Goal: Navigation & Orientation: Find specific page/section

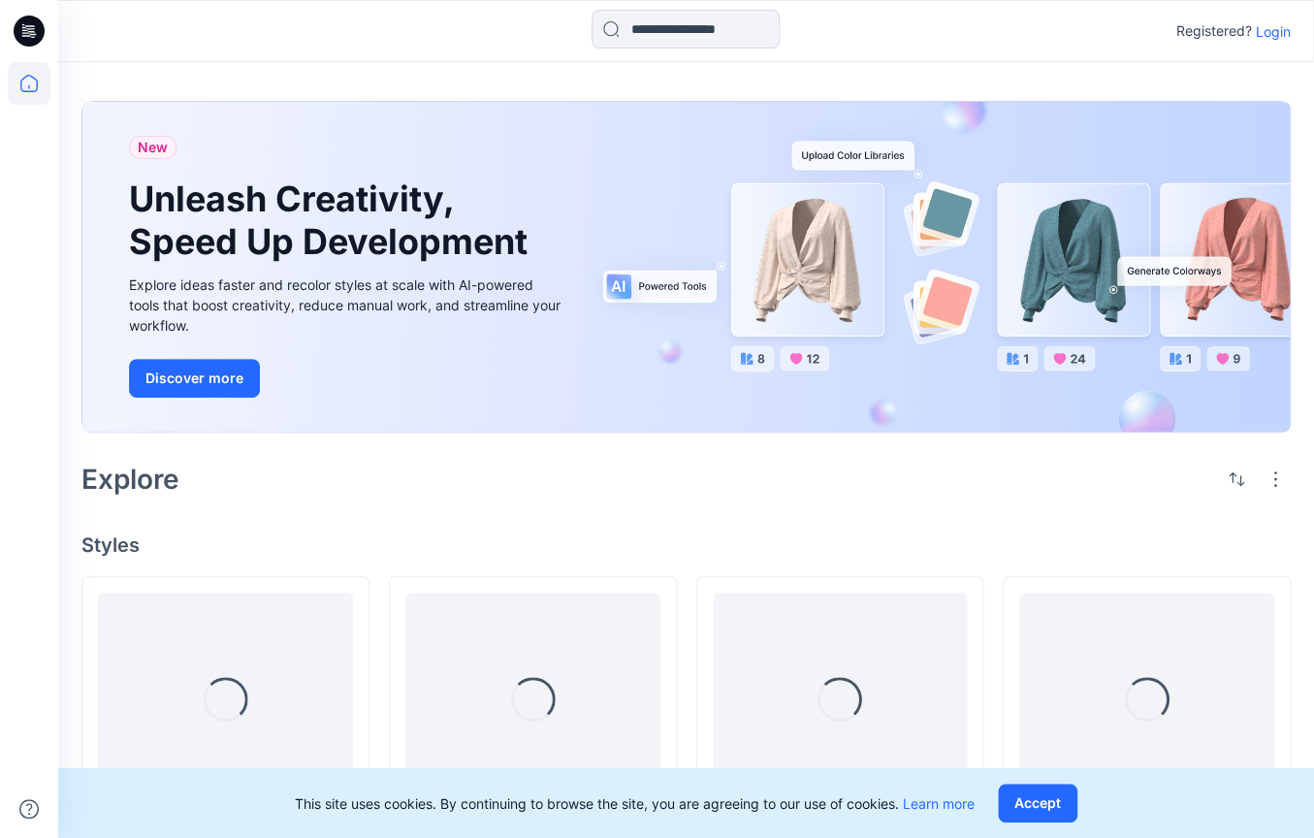
click at [1281, 34] on p "Login" at bounding box center [1273, 31] width 35 height 20
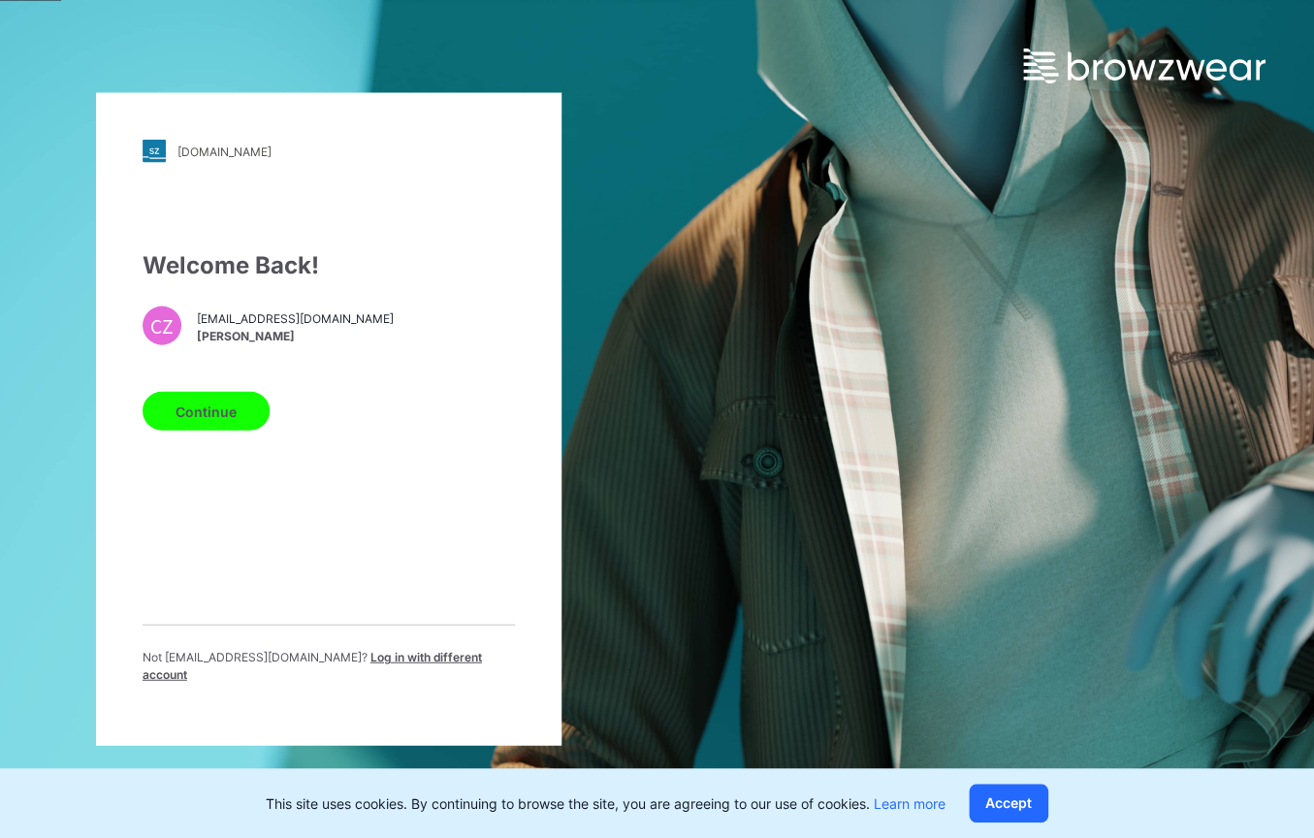
click at [229, 431] on button "Continue" at bounding box center [206, 411] width 127 height 39
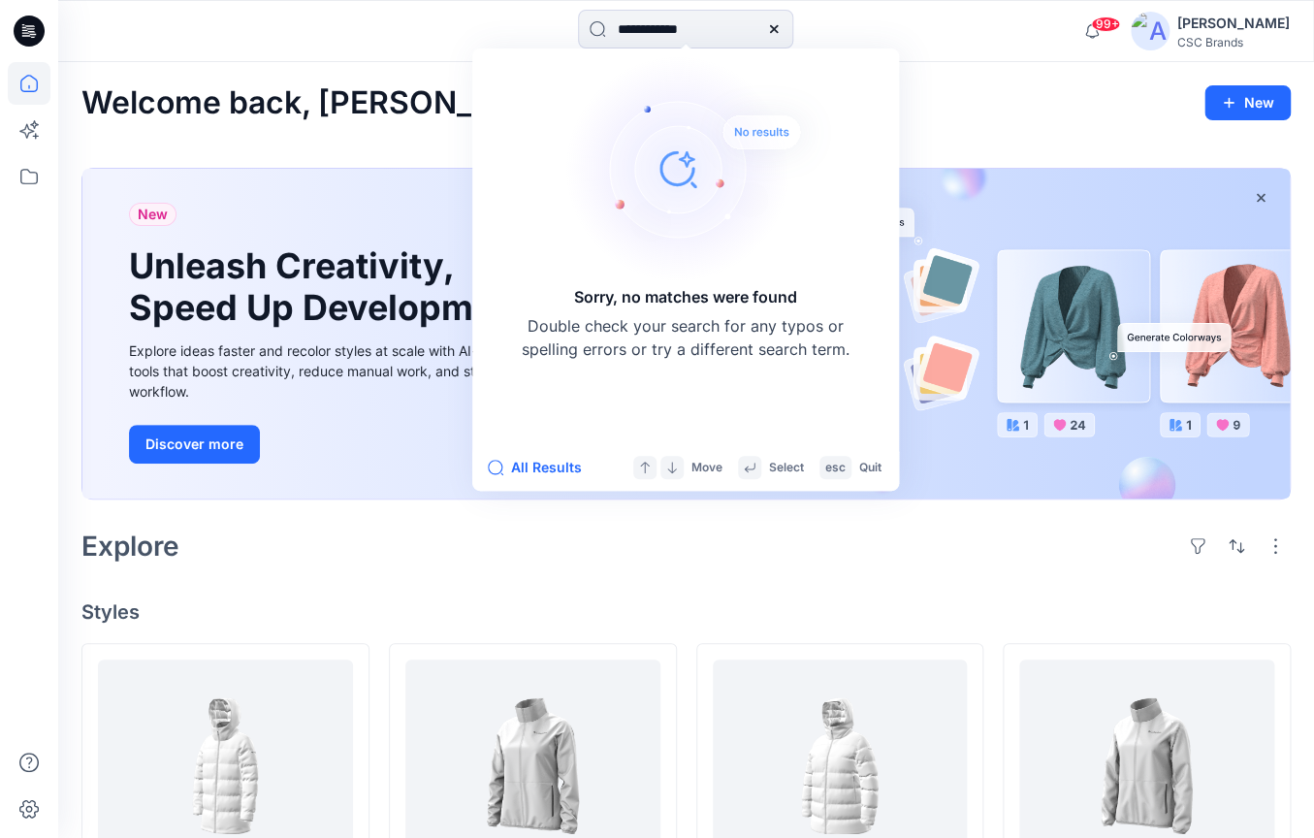
type input "**********"
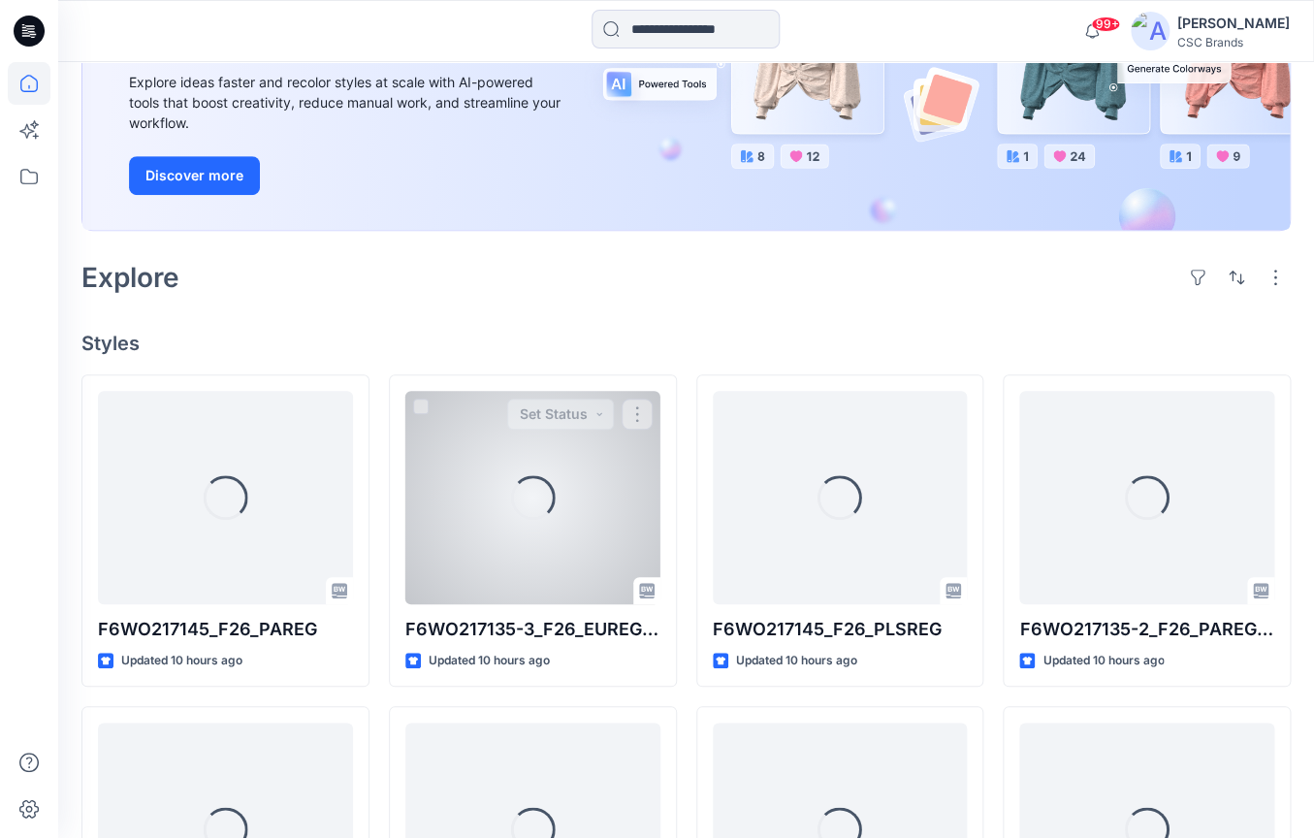
scroll to position [273, 0]
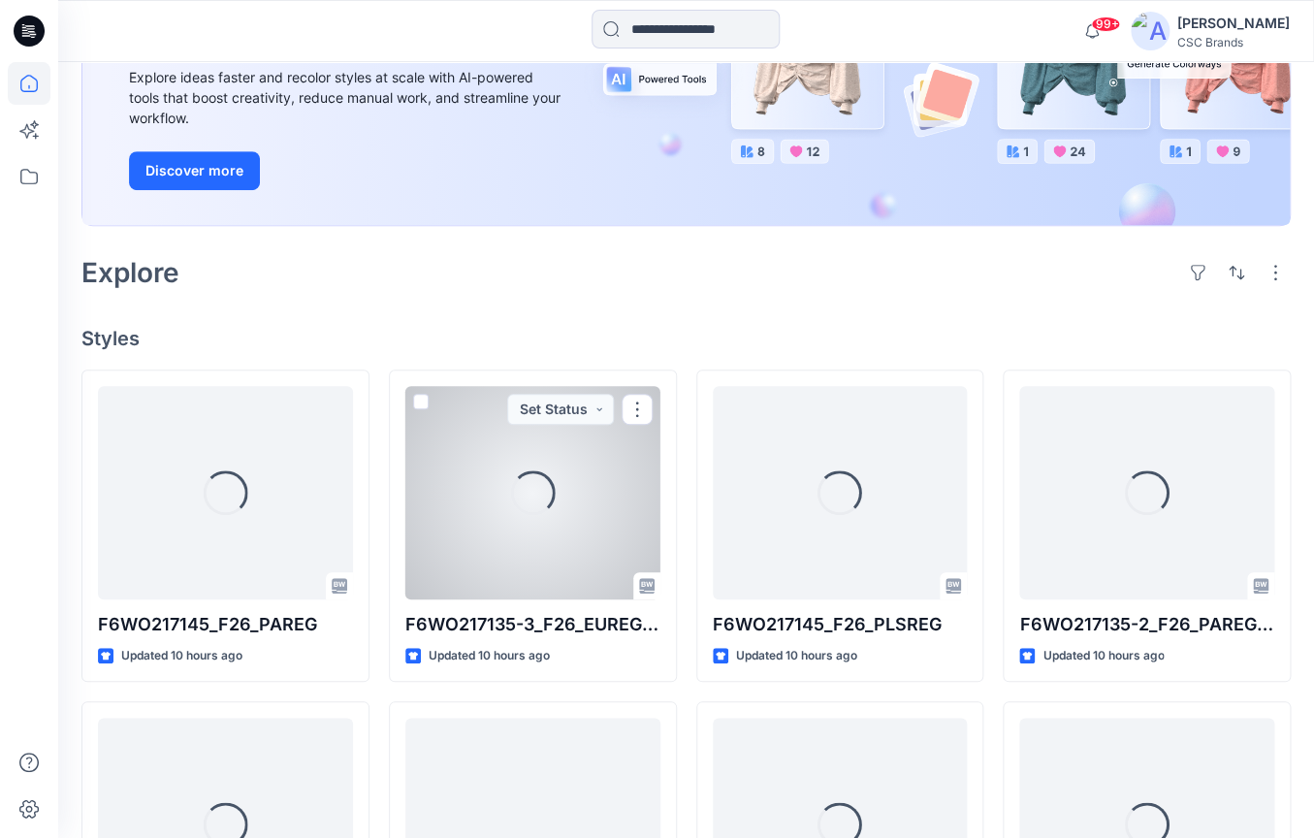
click at [654, 503] on div at bounding box center [532, 492] width 255 height 213
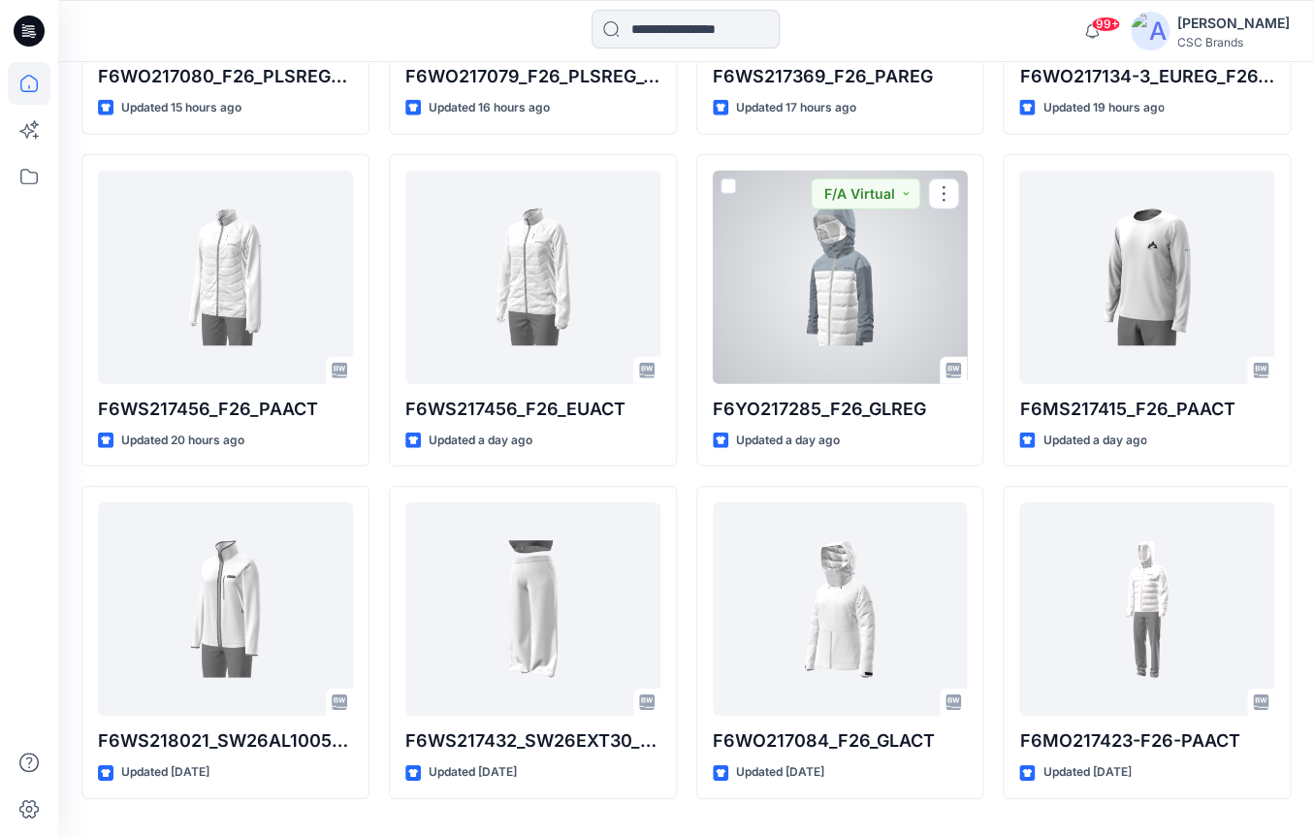
scroll to position [1871, 0]
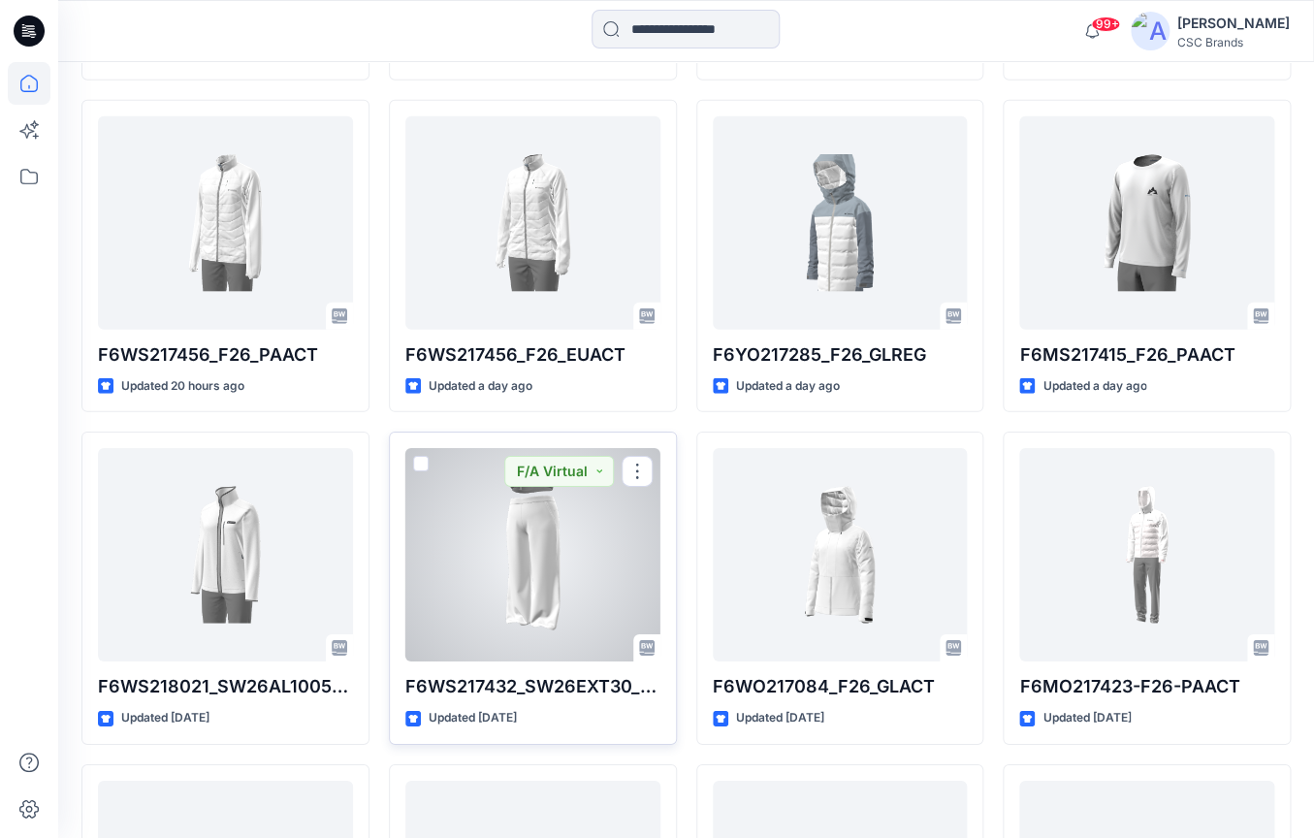
click at [554, 577] on div at bounding box center [532, 554] width 255 height 213
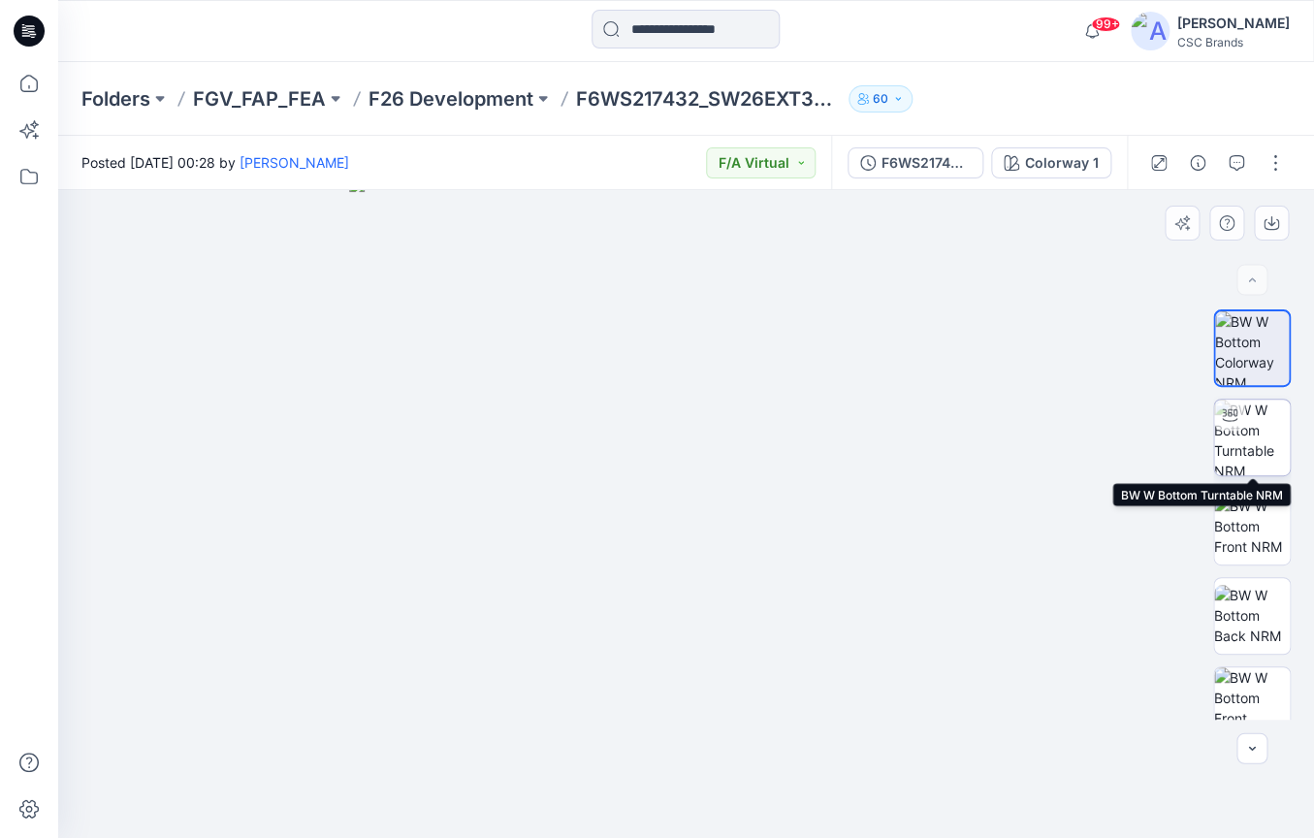
click at [1272, 409] on img at bounding box center [1252, 438] width 76 height 76
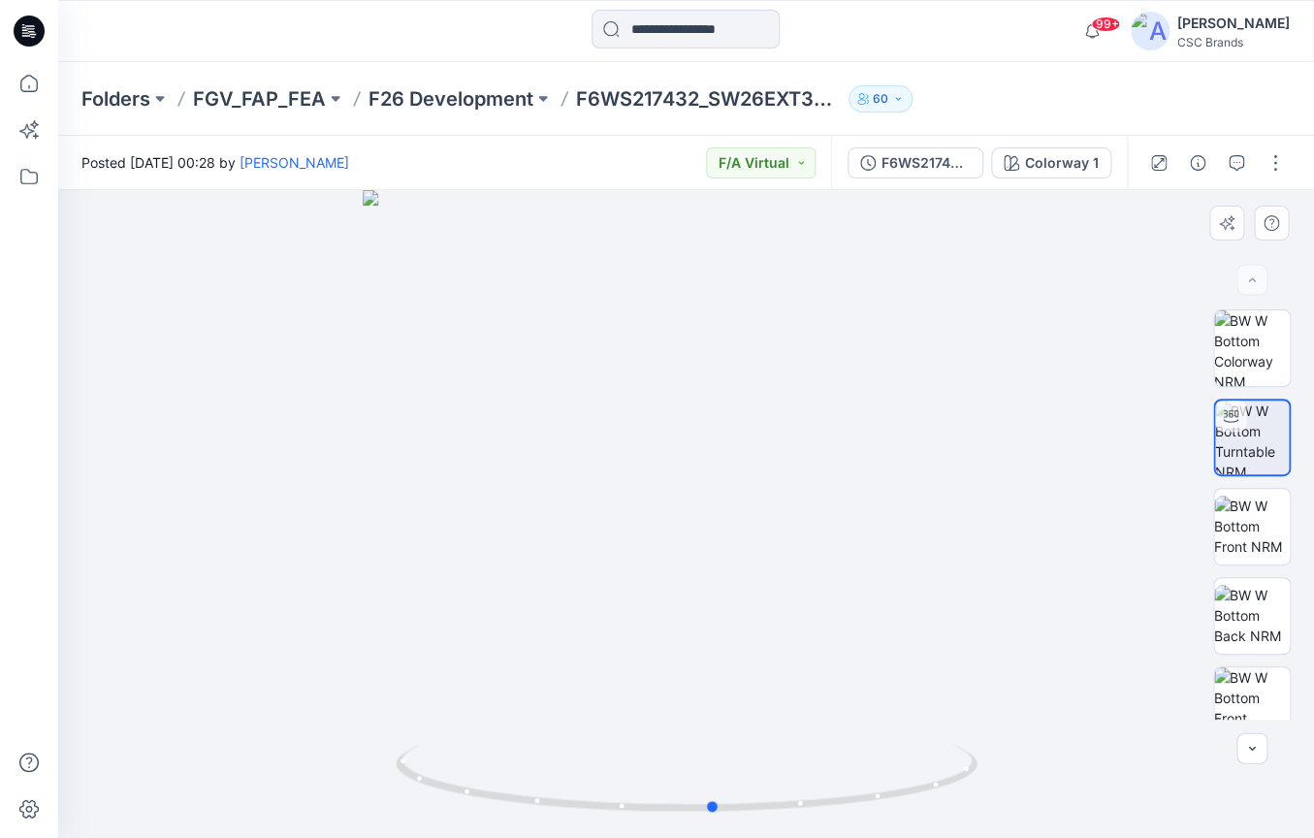
drag, startPoint x: 795, startPoint y: 537, endPoint x: 828, endPoint y: 514, distance: 40.4
click at [828, 514] on div at bounding box center [686, 514] width 1256 height 648
drag, startPoint x: 775, startPoint y: 530, endPoint x: 475, endPoint y: 543, distance: 299.9
click at [475, 543] on div at bounding box center [686, 514] width 1256 height 648
drag, startPoint x: 750, startPoint y: 568, endPoint x: 574, endPoint y: 567, distance: 175.5
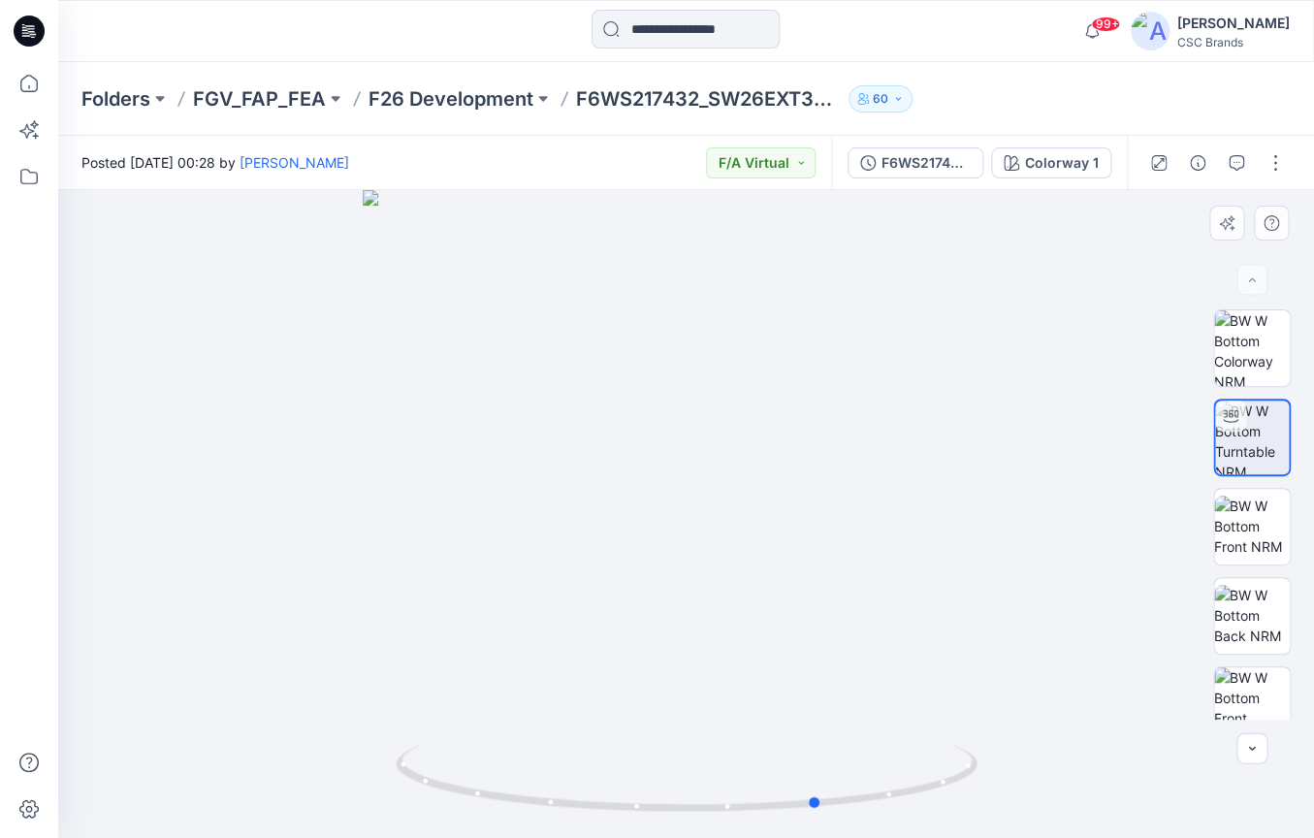
click at [574, 567] on div at bounding box center [686, 514] width 1256 height 648
drag, startPoint x: 792, startPoint y: 595, endPoint x: 443, endPoint y: 579, distance: 349.5
click at [443, 579] on div at bounding box center [686, 514] width 1256 height 648
click at [29, 88] on icon at bounding box center [28, 87] width 1 height 4
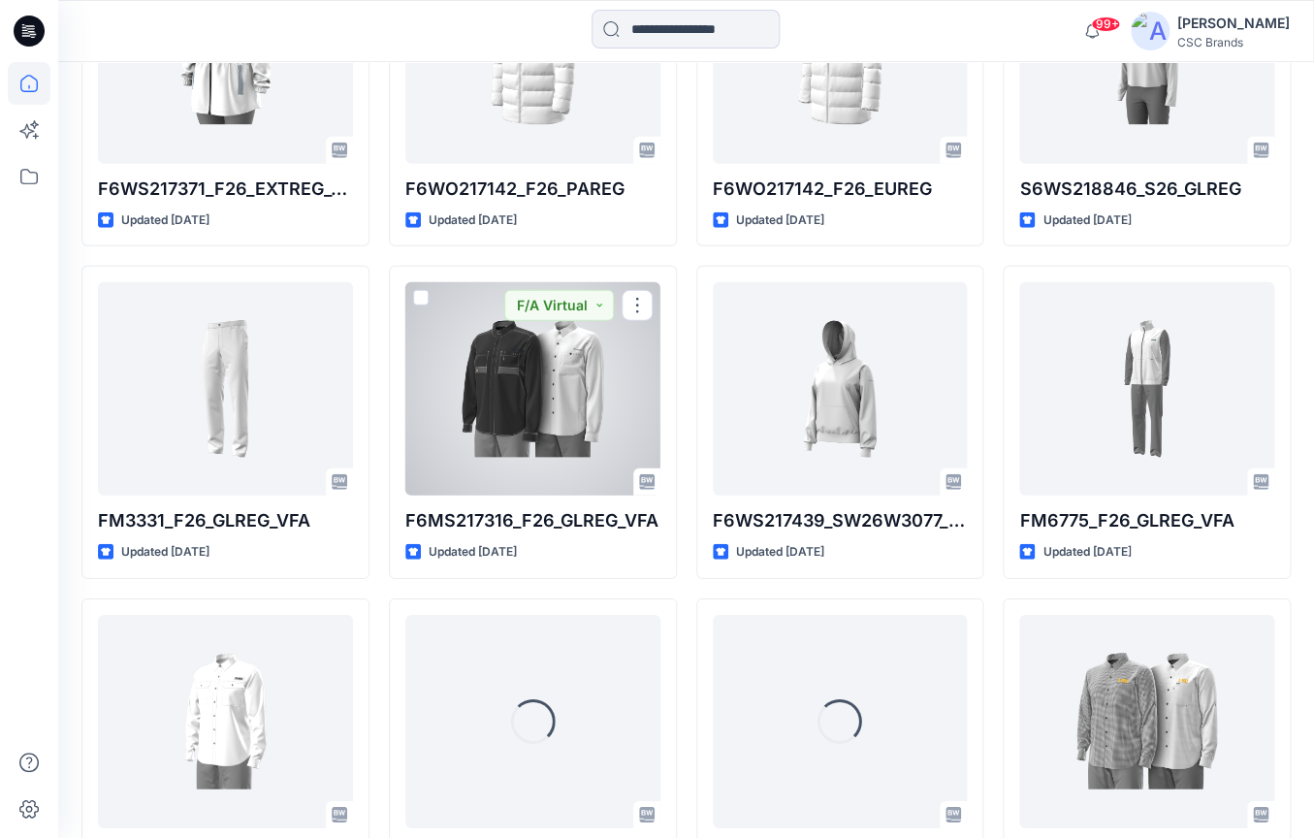
scroll to position [4372, 0]
